Goal: Browse casually: Explore the website without a specific task or goal

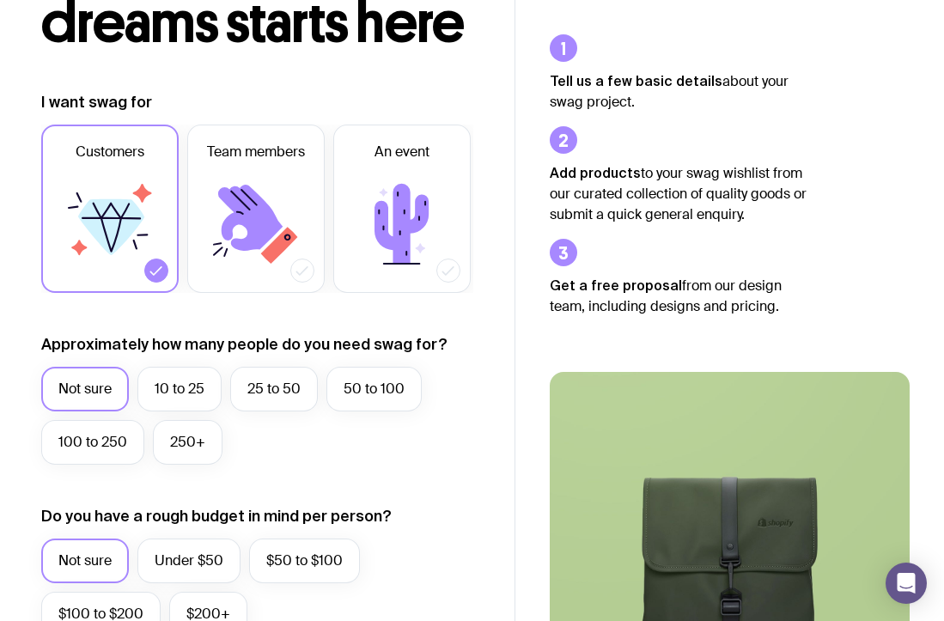
scroll to position [264, 0]
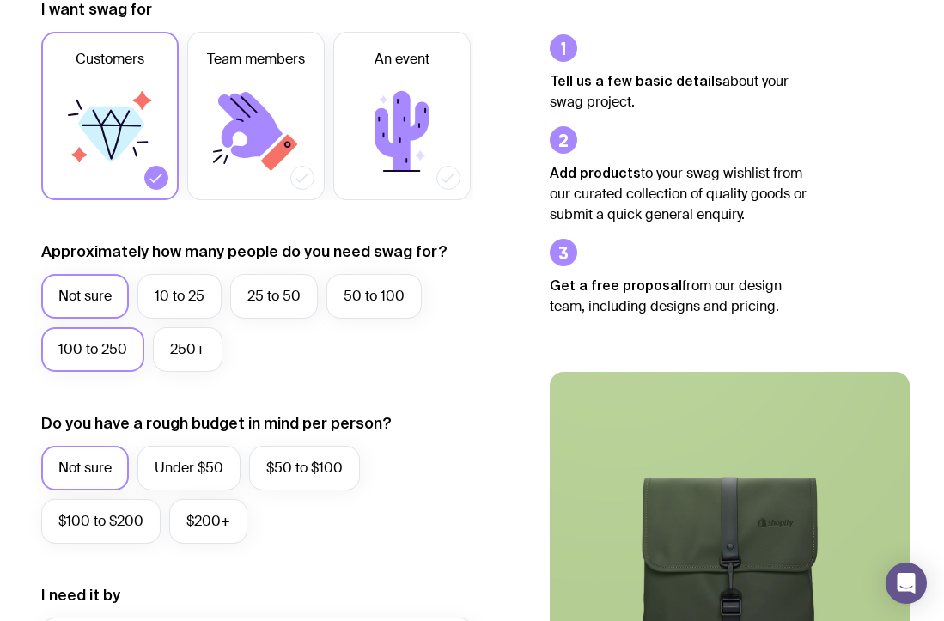
click at [121, 355] on label "100 to 250" at bounding box center [92, 349] width 103 height 45
click at [0, 0] on input "100 to 250" at bounding box center [0, 0] width 0 height 0
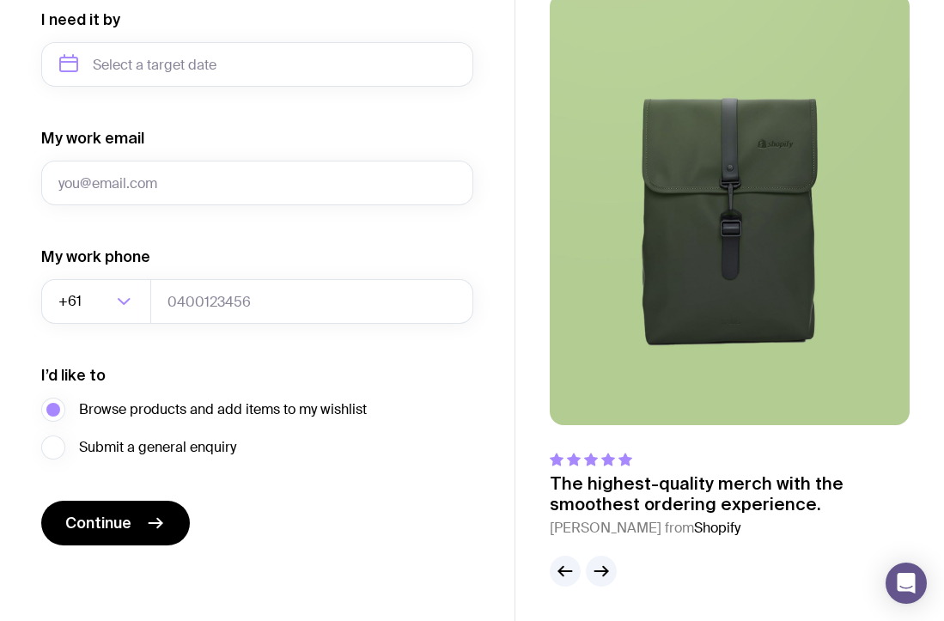
scroll to position [0, 0]
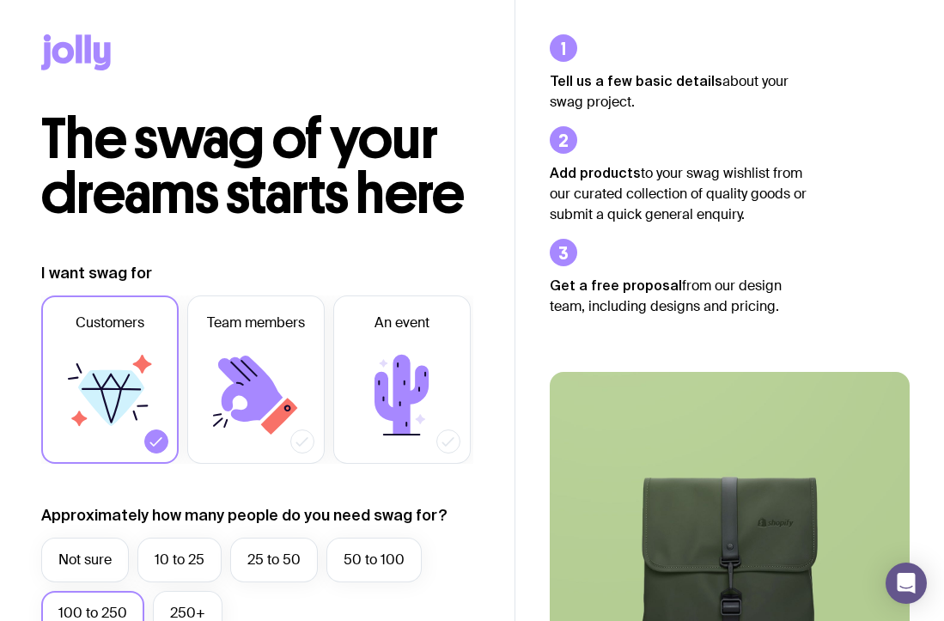
click at [81, 35] on icon at bounding box center [79, 48] width 6 height 28
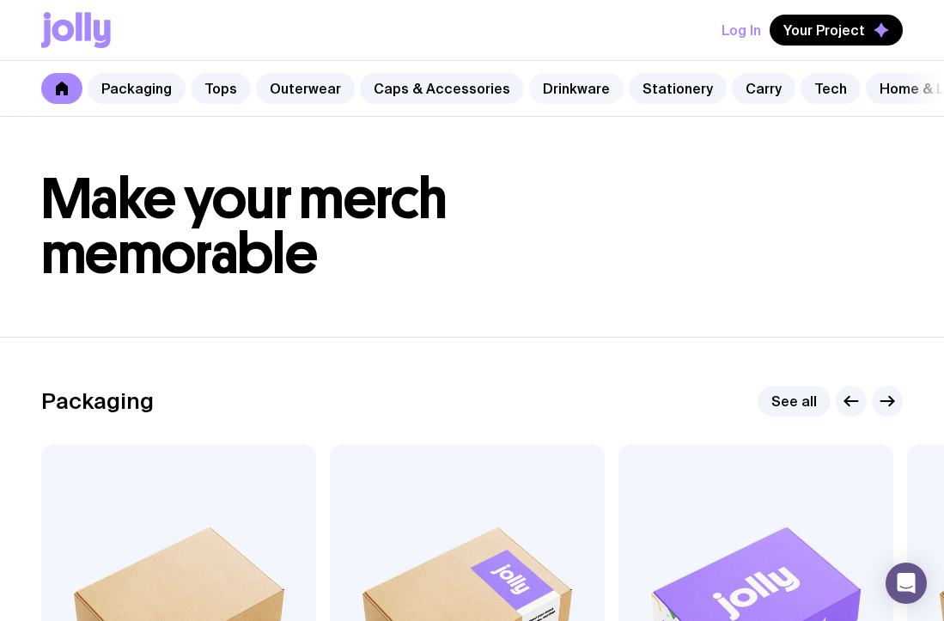
click at [551, 78] on link "Drinkware" at bounding box center [576, 88] width 95 height 31
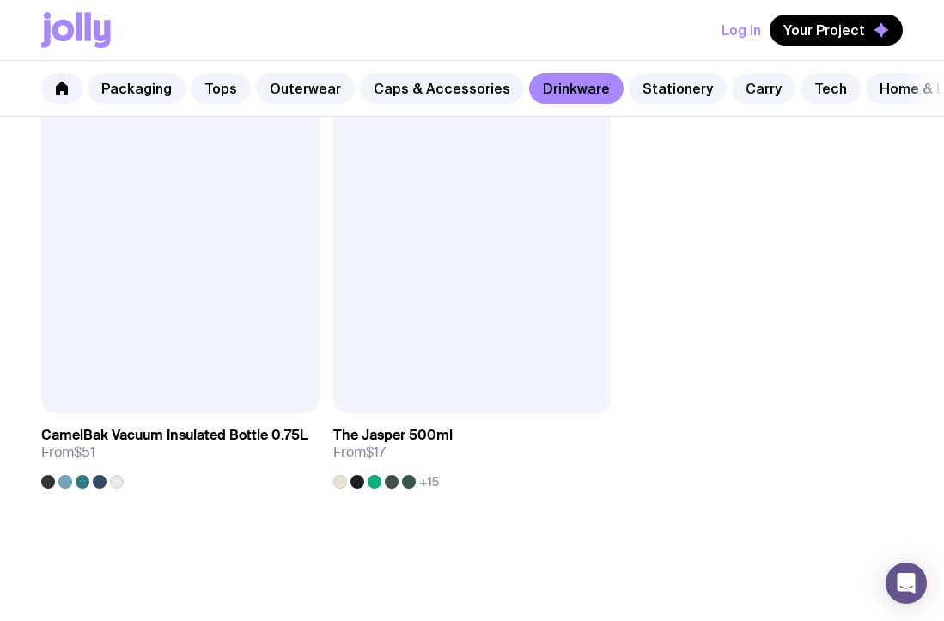
scroll to position [3619, 0]
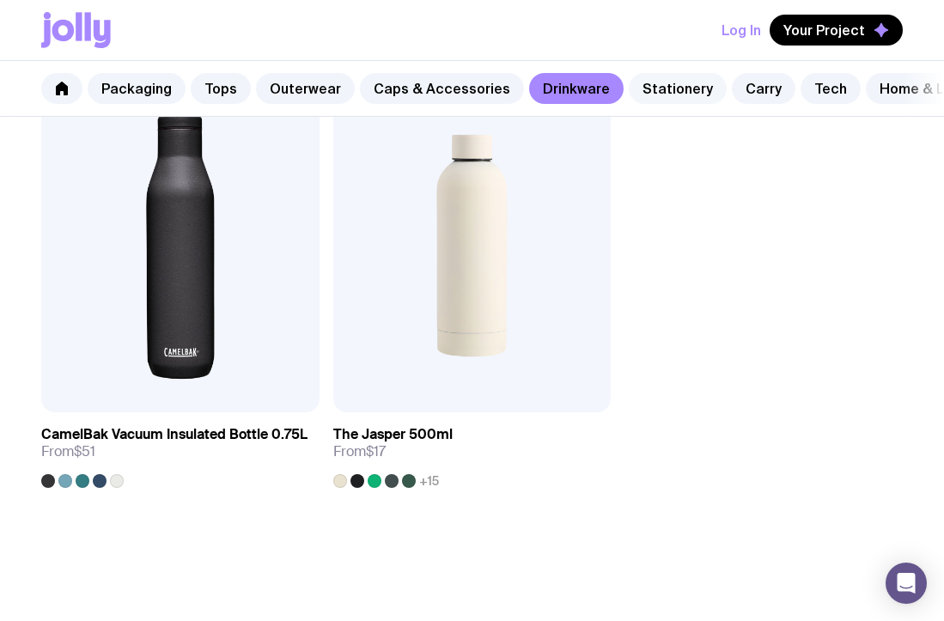
click at [640, 90] on link "Stationery" at bounding box center [678, 88] width 98 height 31
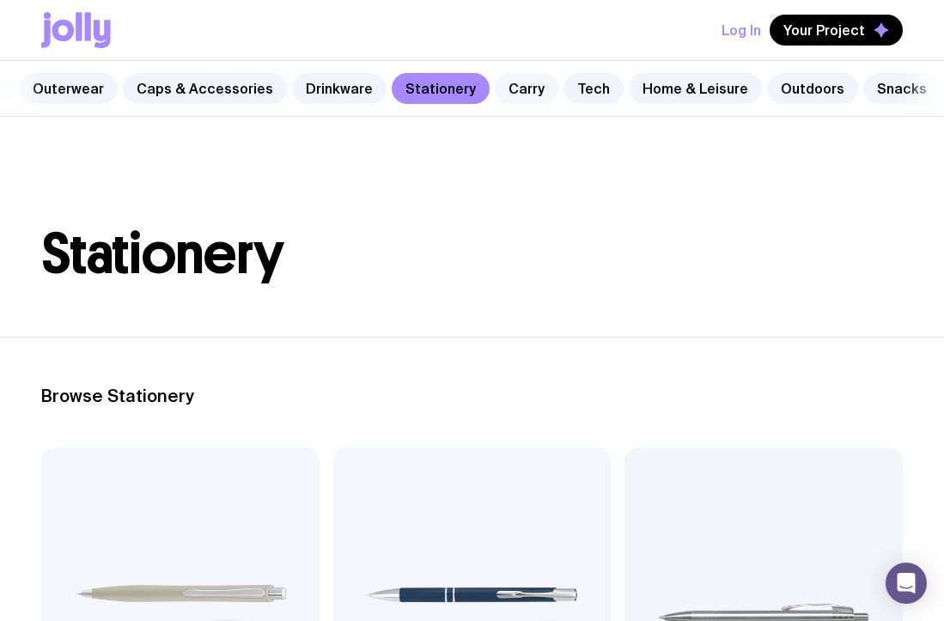
scroll to position [0, 238]
click at [870, 94] on link "Snacks" at bounding box center [901, 88] width 77 height 31
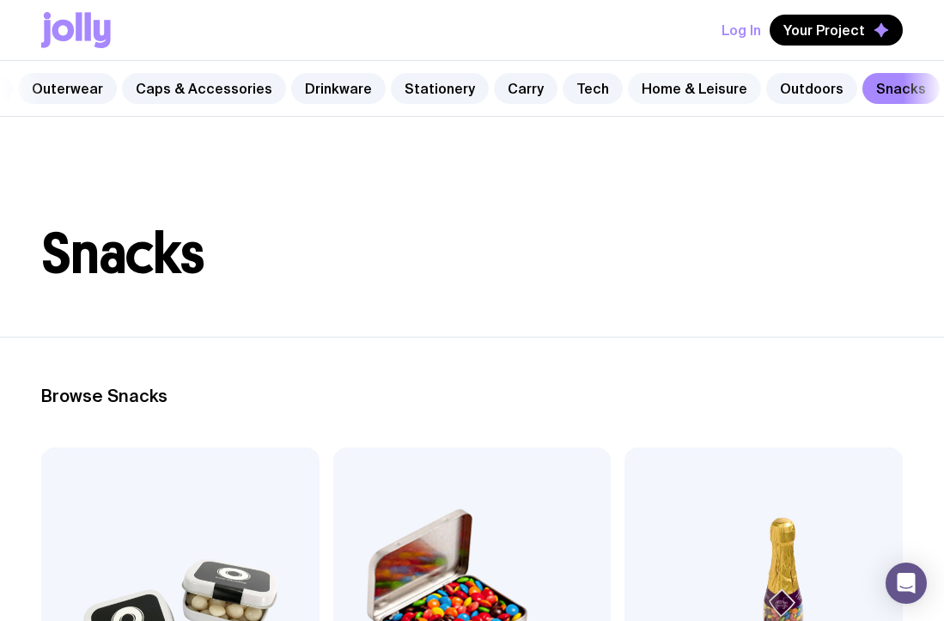
click at [674, 97] on link "Home & Leisure" at bounding box center [694, 88] width 133 height 31
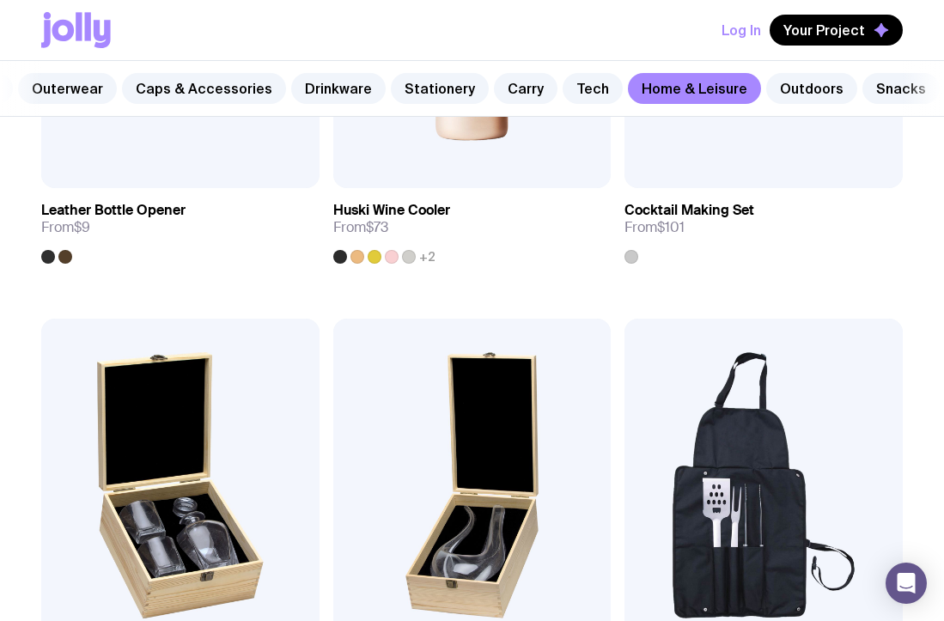
scroll to position [1250, 0]
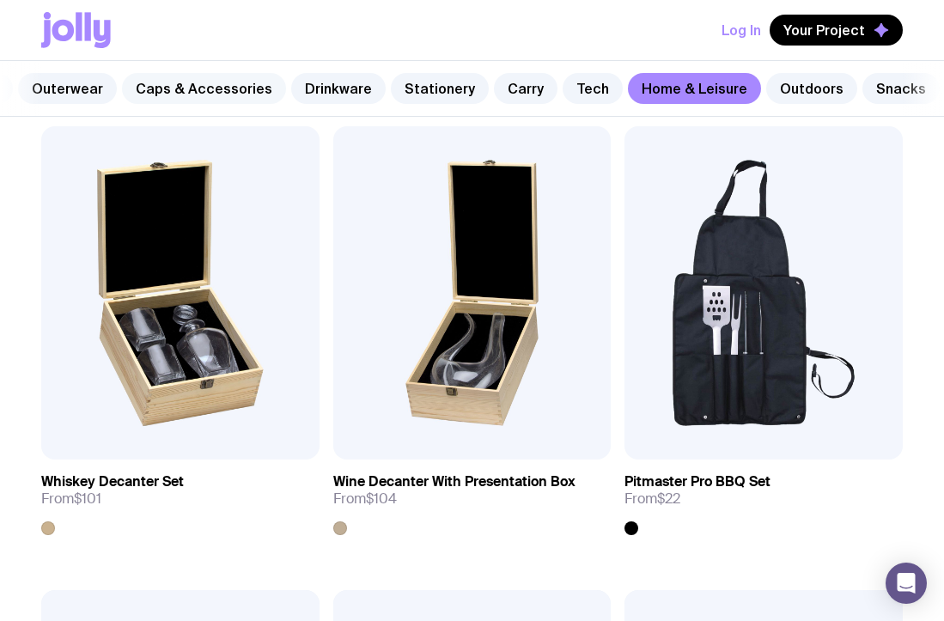
click at [215, 89] on link "Caps & Accessories" at bounding box center [204, 88] width 164 height 31
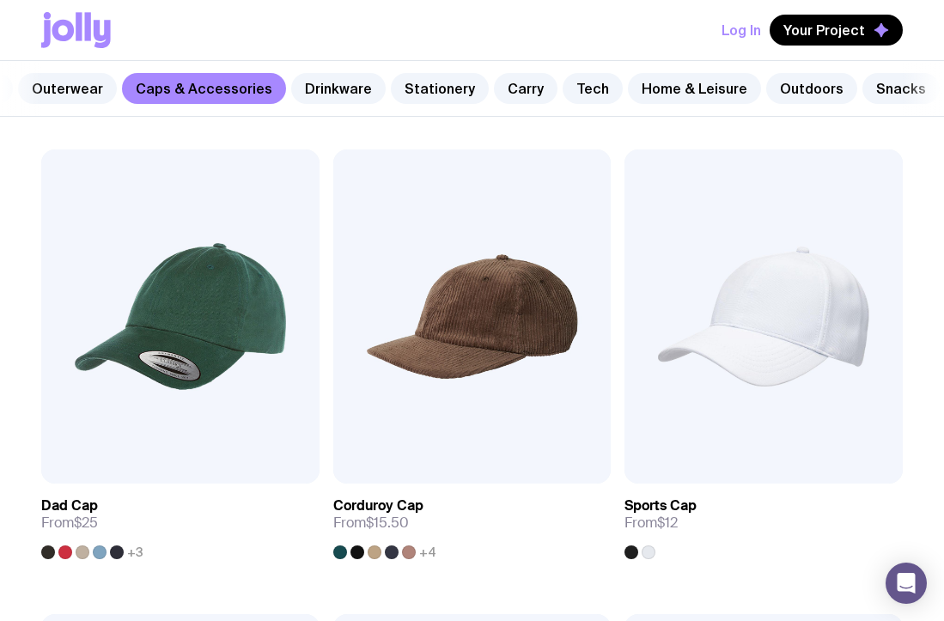
scroll to position [764, 0]
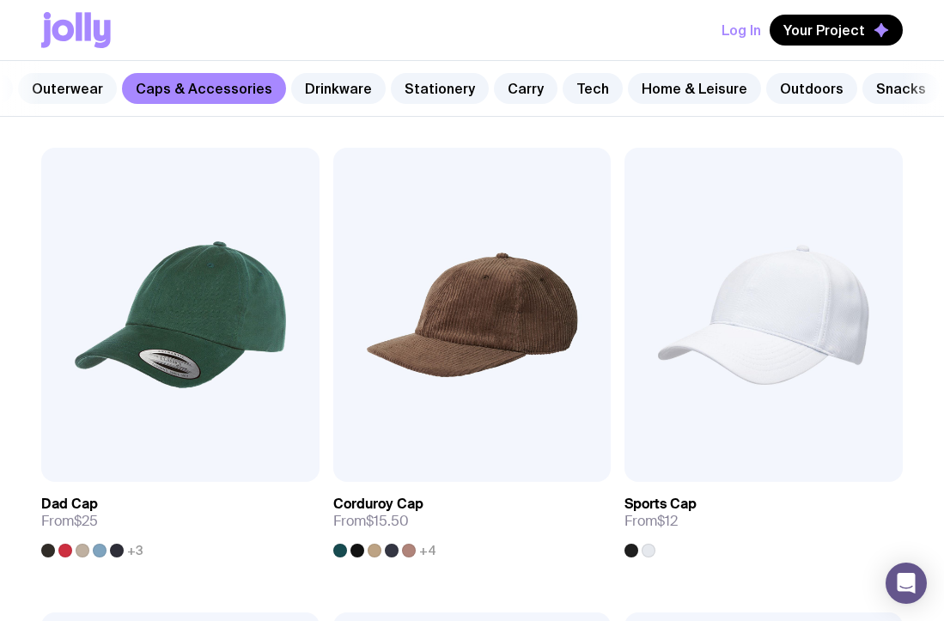
click at [88, 88] on link "Outerwear" at bounding box center [67, 88] width 99 height 31
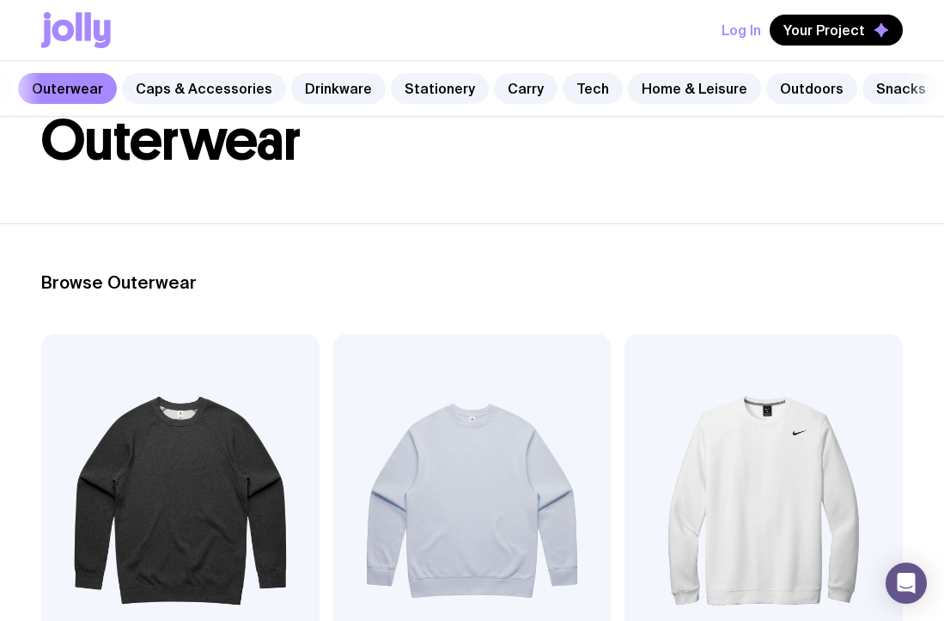
scroll to position [305, 0]
